Goal: Transaction & Acquisition: Purchase product/service

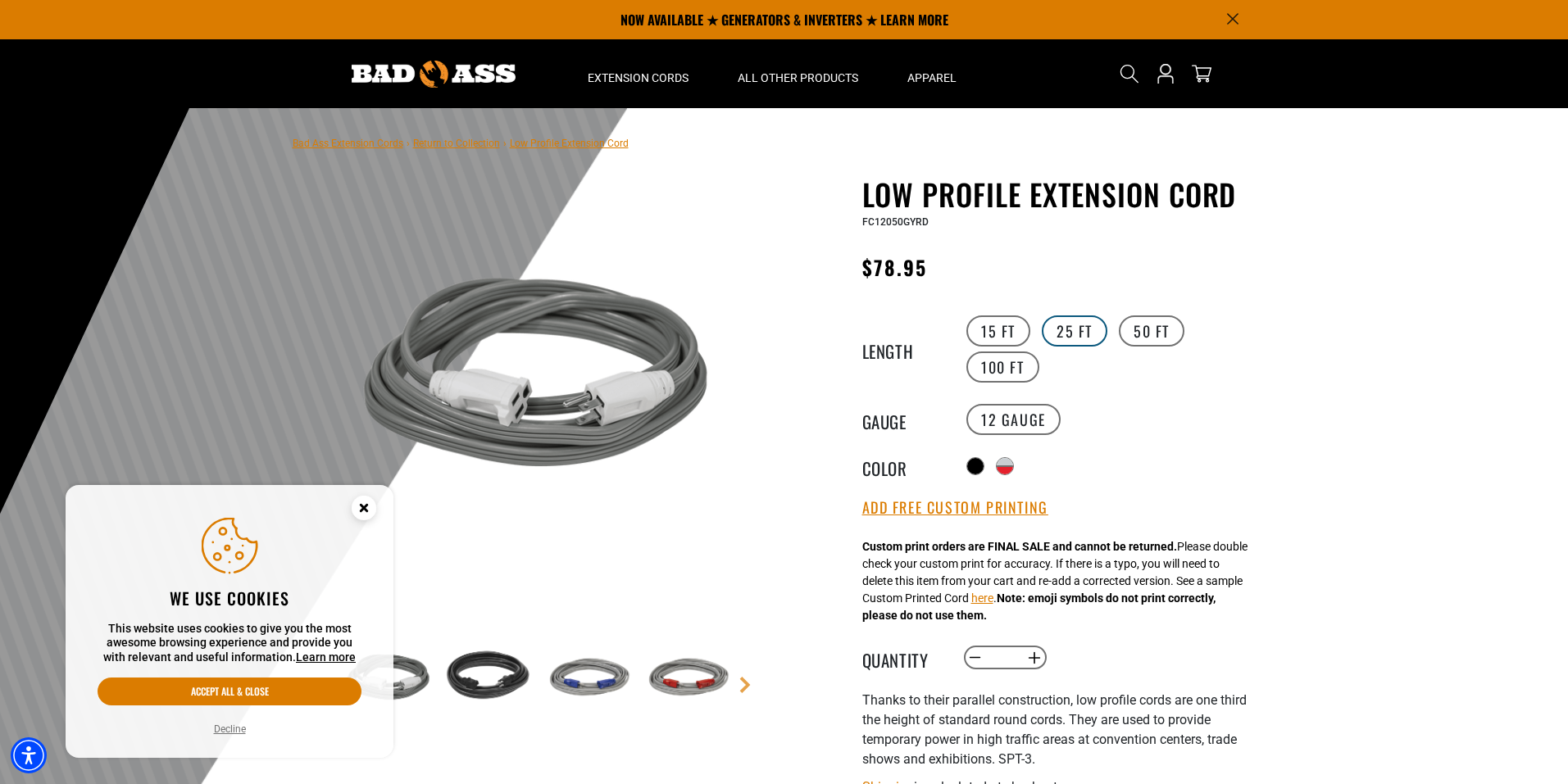
click at [1061, 328] on label "25 FT" at bounding box center [1074, 331] width 65 height 31
